Goal: Navigation & Orientation: Find specific page/section

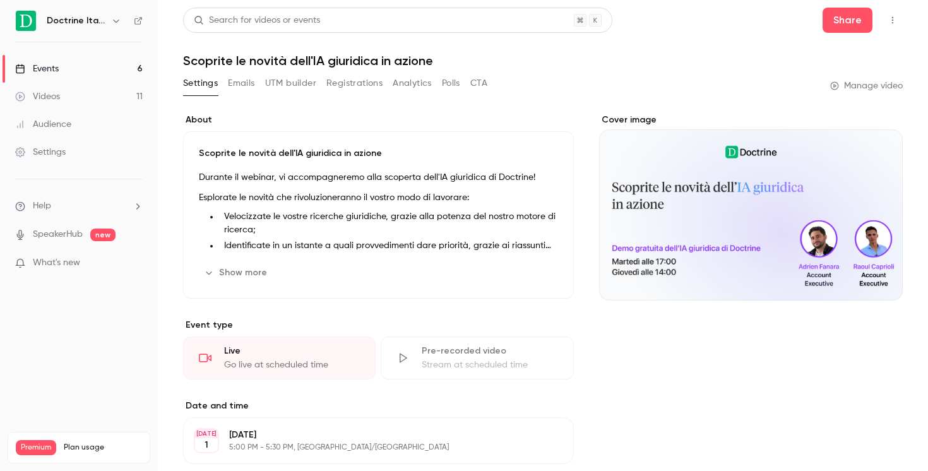
click at [93, 68] on link "Events 6" at bounding box center [79, 69] width 158 height 28
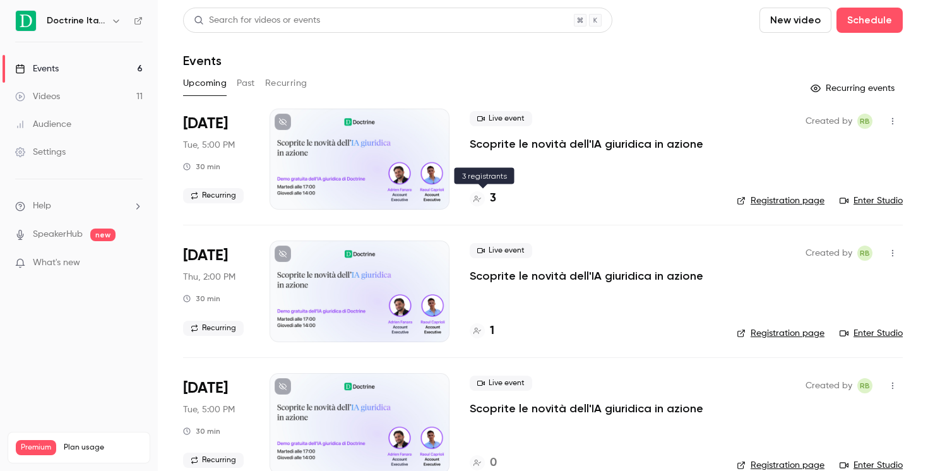
click at [487, 204] on div "3" at bounding box center [483, 198] width 27 height 17
